Goal: Task Accomplishment & Management: Complete application form

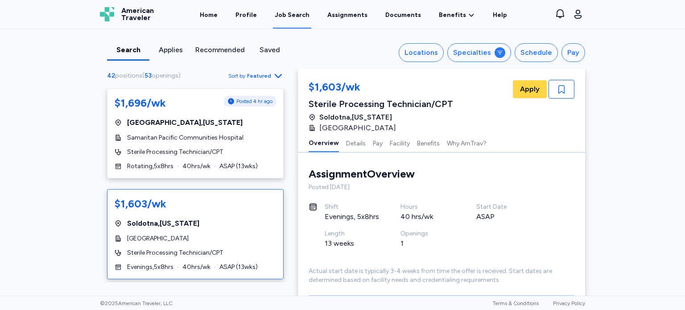
click at [169, 48] on div "Applies" at bounding box center [170, 50] width 35 height 11
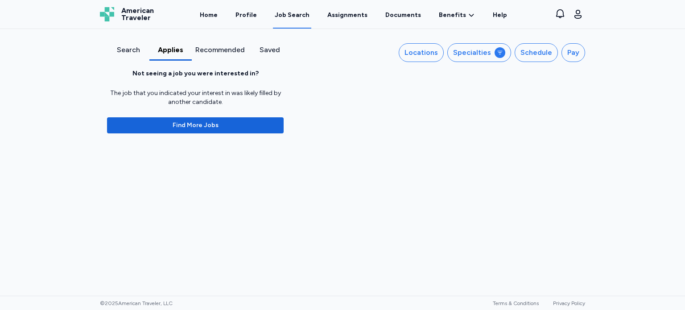
click at [134, 49] on div "Search" at bounding box center [128, 50] width 35 height 11
